Goal: Task Accomplishment & Management: Manage account settings

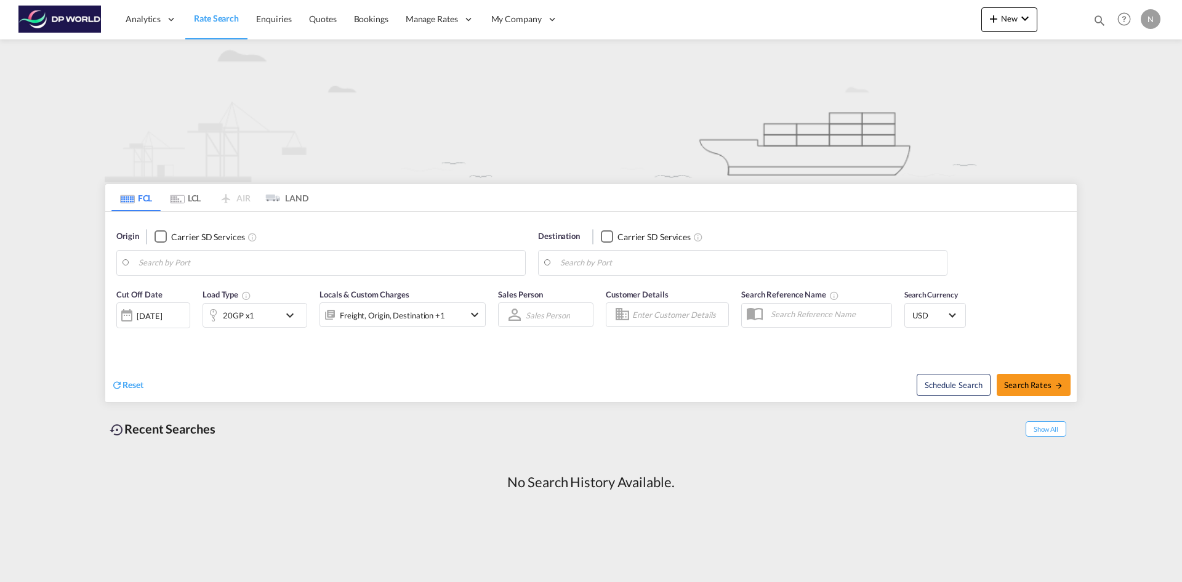
click at [1147, 20] on div "N" at bounding box center [1151, 19] width 20 height 20
click at [1122, 46] on button "My Profile" at bounding box center [1137, 54] width 80 height 25
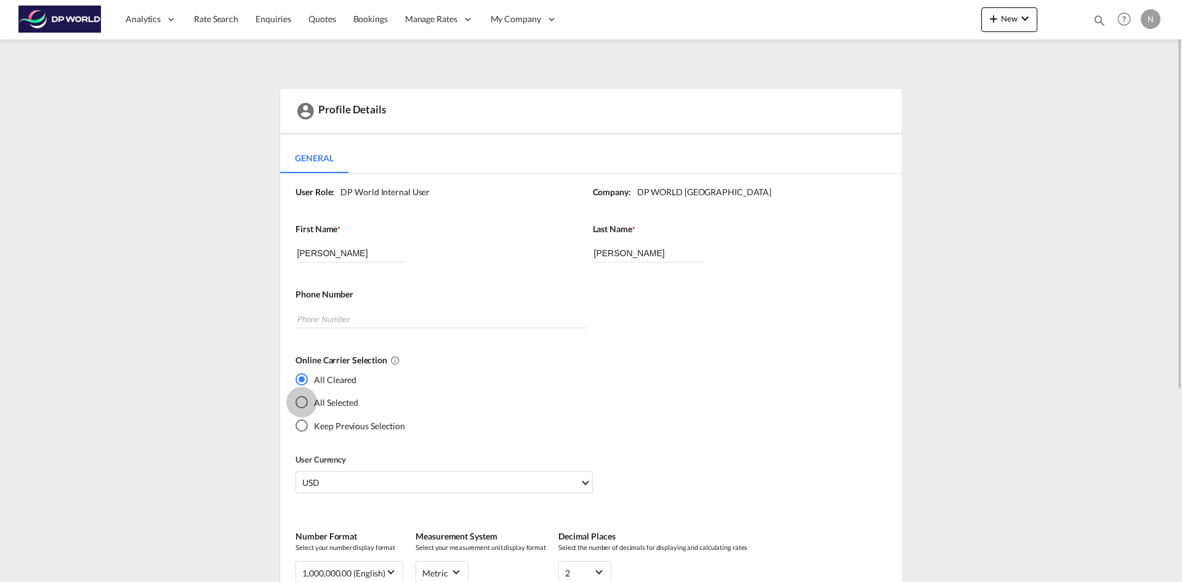
click at [307, 401] on div "All Selected" at bounding box center [302, 402] width 12 height 12
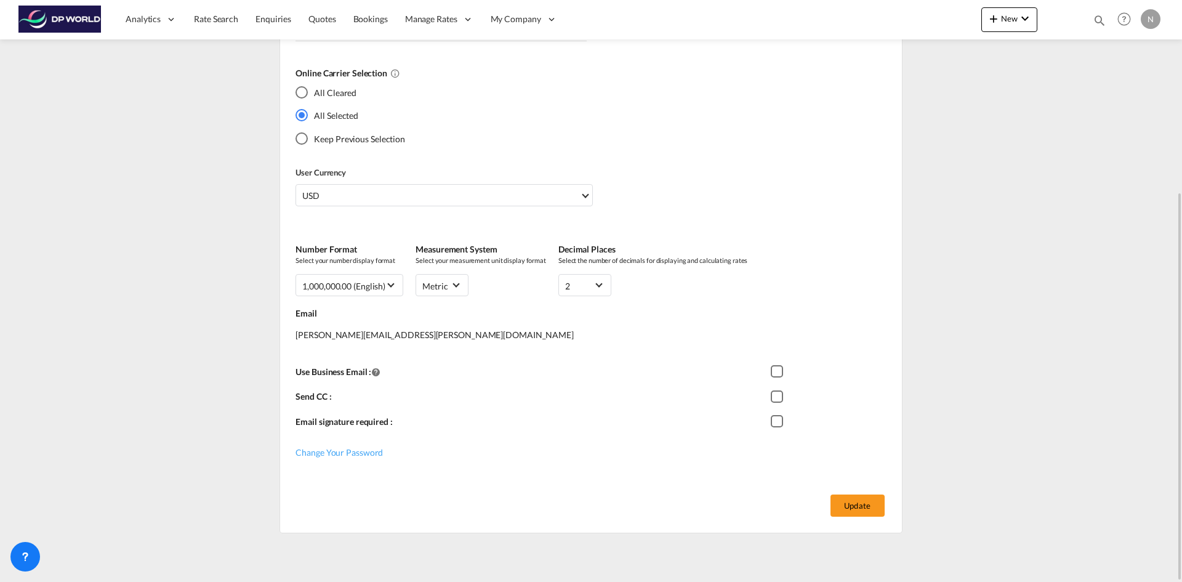
click at [559, 127] on div "All Cleared All Selected Keep Previous Selection" at bounding box center [586, 120] width 581 height 69
drag, startPoint x: 860, startPoint y: 502, endPoint x: 858, endPoint y: 496, distance: 6.3
click at [860, 502] on button "Update" at bounding box center [858, 505] width 54 height 22
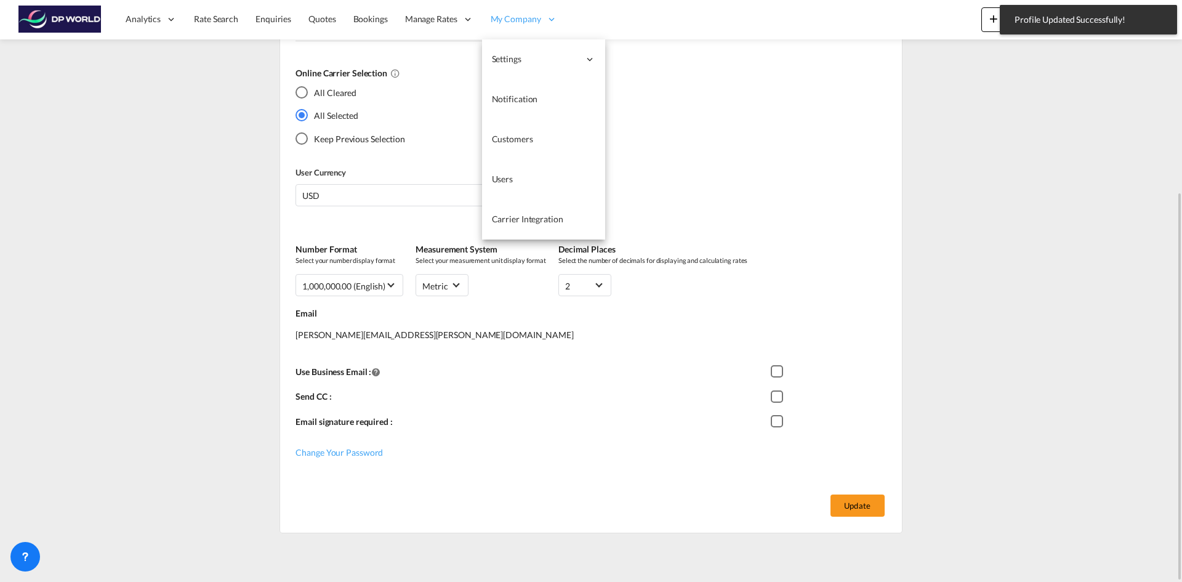
click at [530, 15] on span "My Company" at bounding box center [516, 19] width 50 height 12
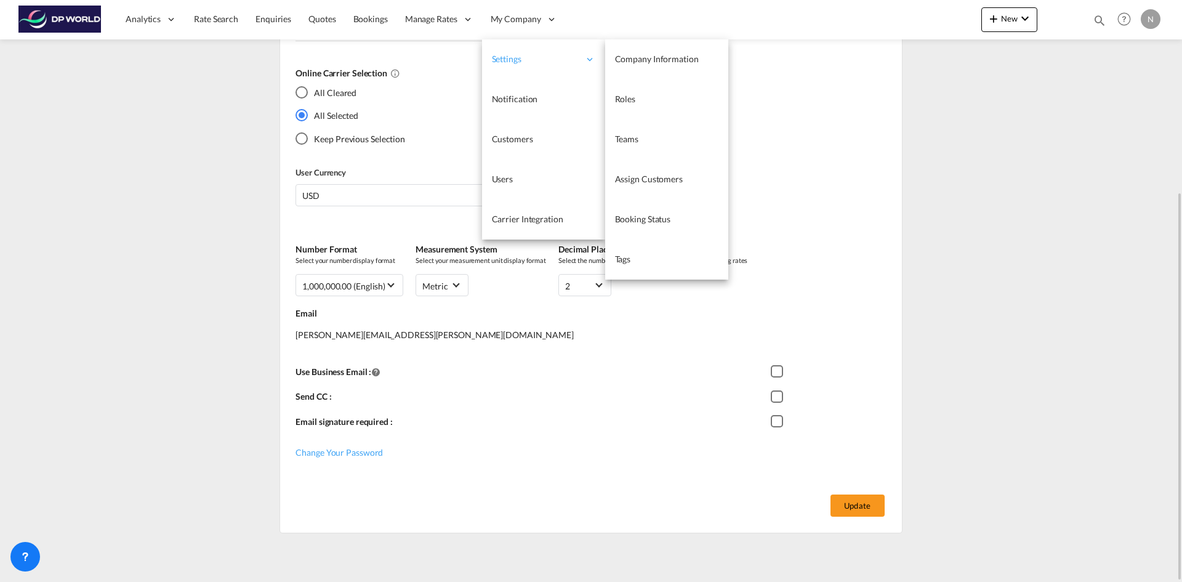
click at [530, 63] on span "Settings" at bounding box center [535, 59] width 87 height 12
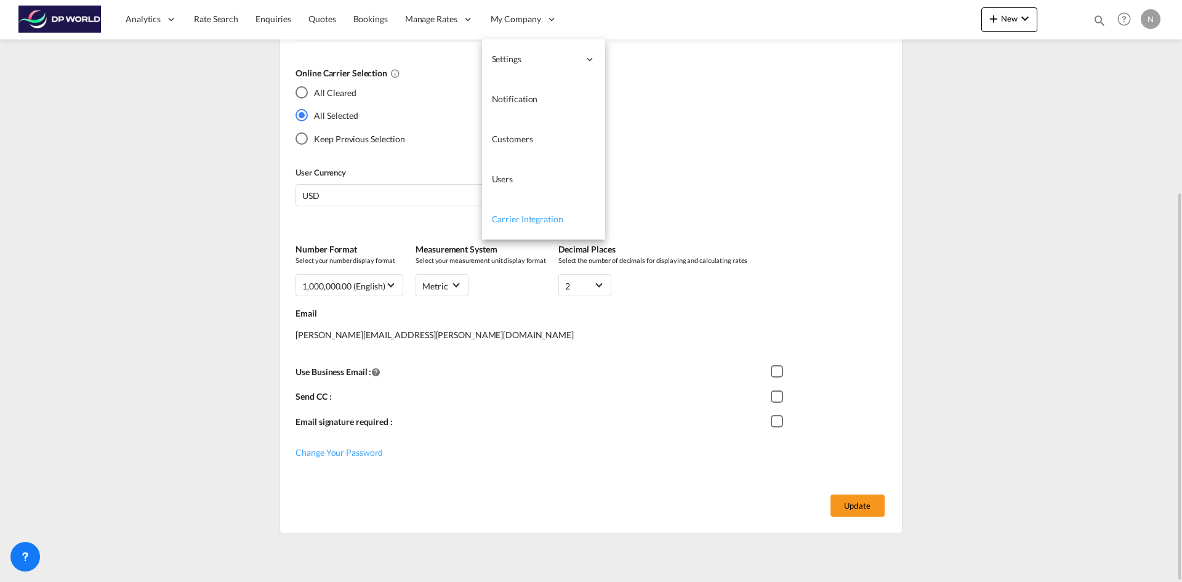
click at [531, 212] on link "Carrier Integration" at bounding box center [543, 220] width 123 height 40
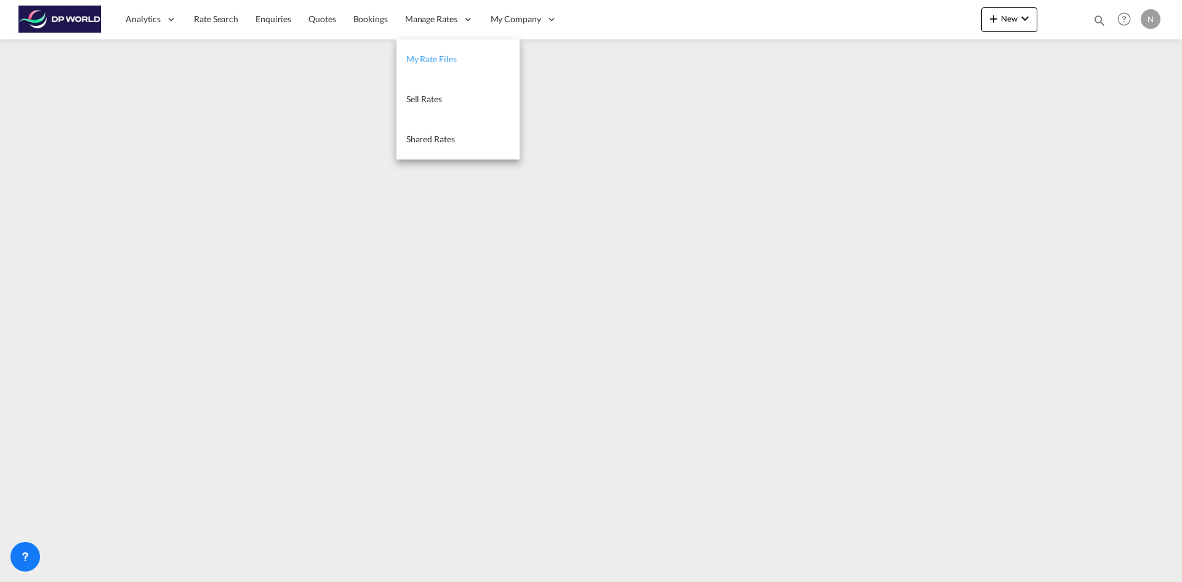
click at [434, 57] on span "My Rate Files" at bounding box center [431, 59] width 50 height 10
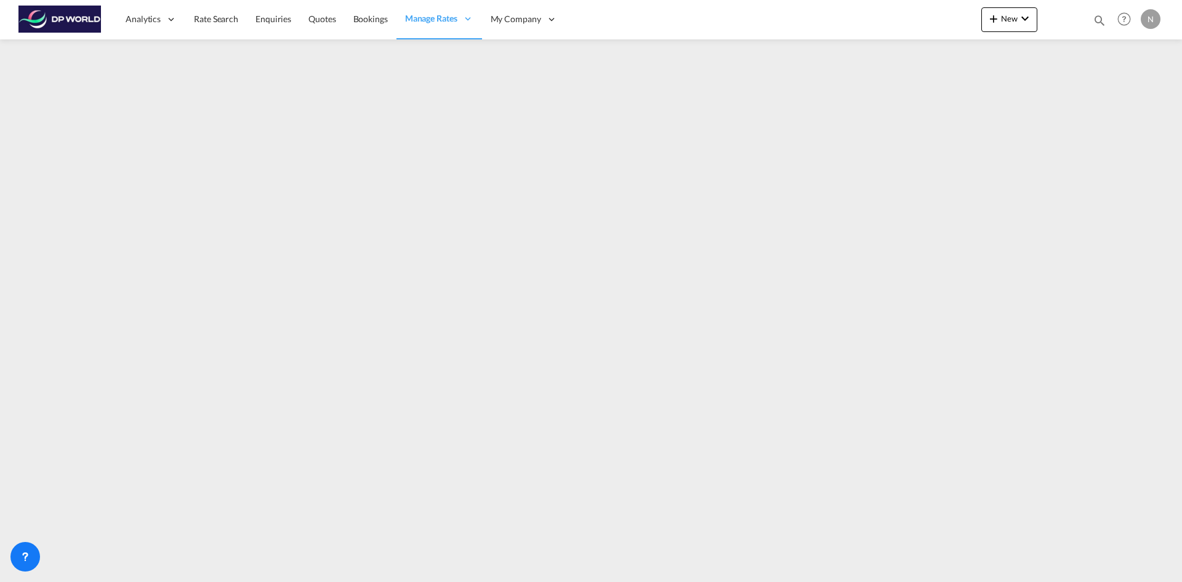
click at [69, 28] on img at bounding box center [59, 20] width 83 height 28
